Goal: Navigation & Orientation: Find specific page/section

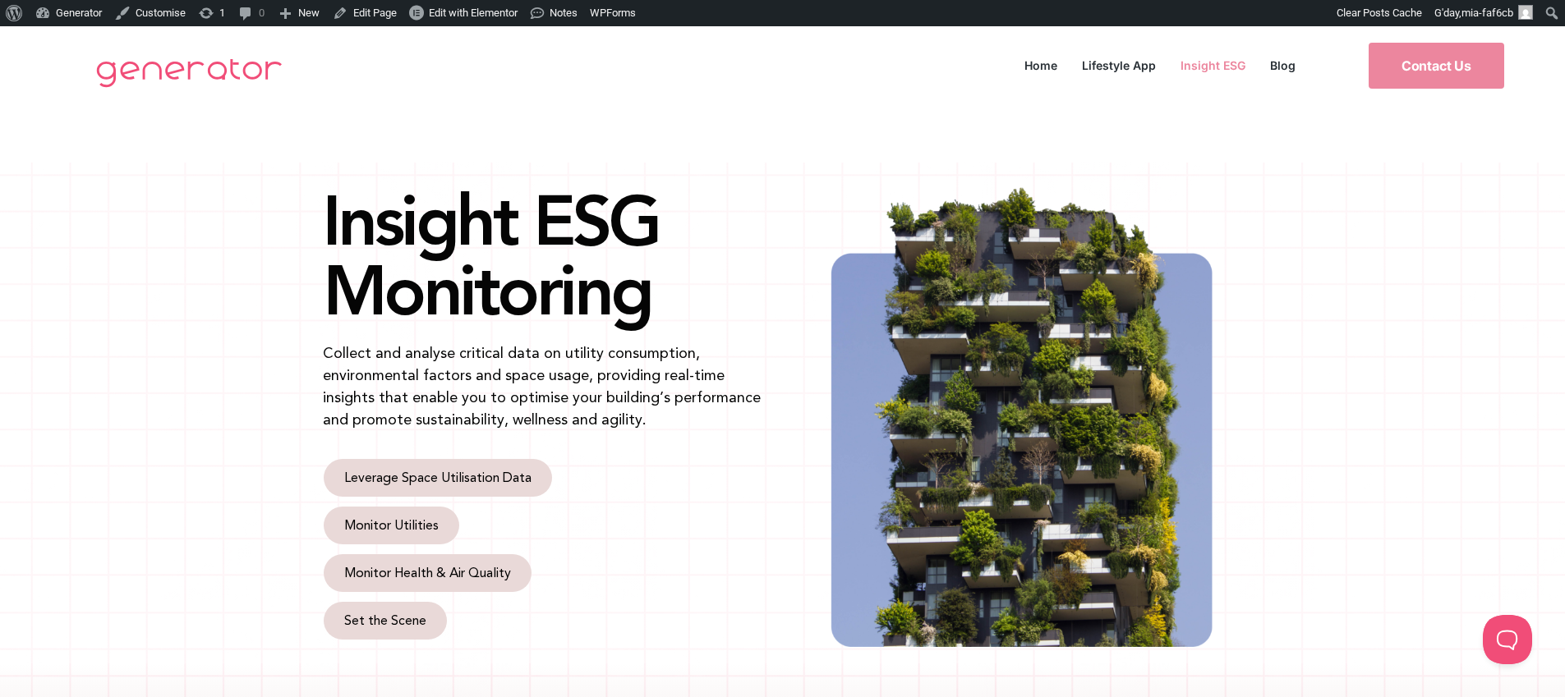
click at [1204, 64] on link "Insight ESG" at bounding box center [1213, 65] width 90 height 22
